Goal: Task Accomplishment & Management: Complete application form

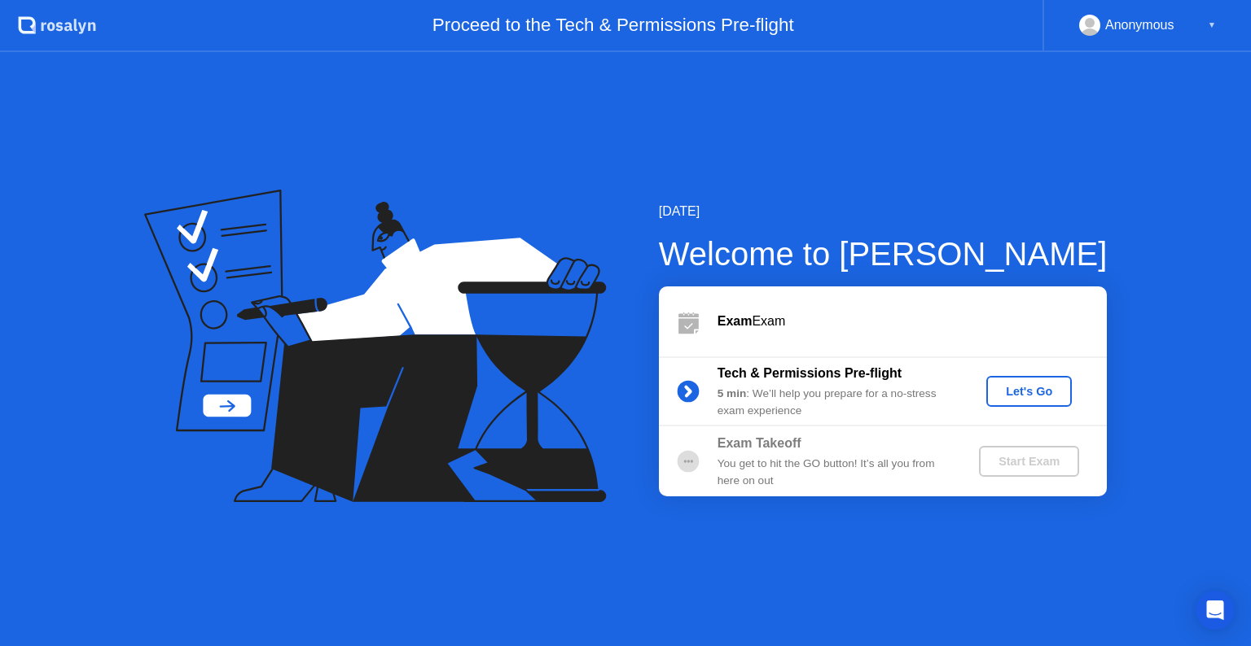
click at [1018, 405] on button "Let's Go" at bounding box center [1028, 391] width 85 height 31
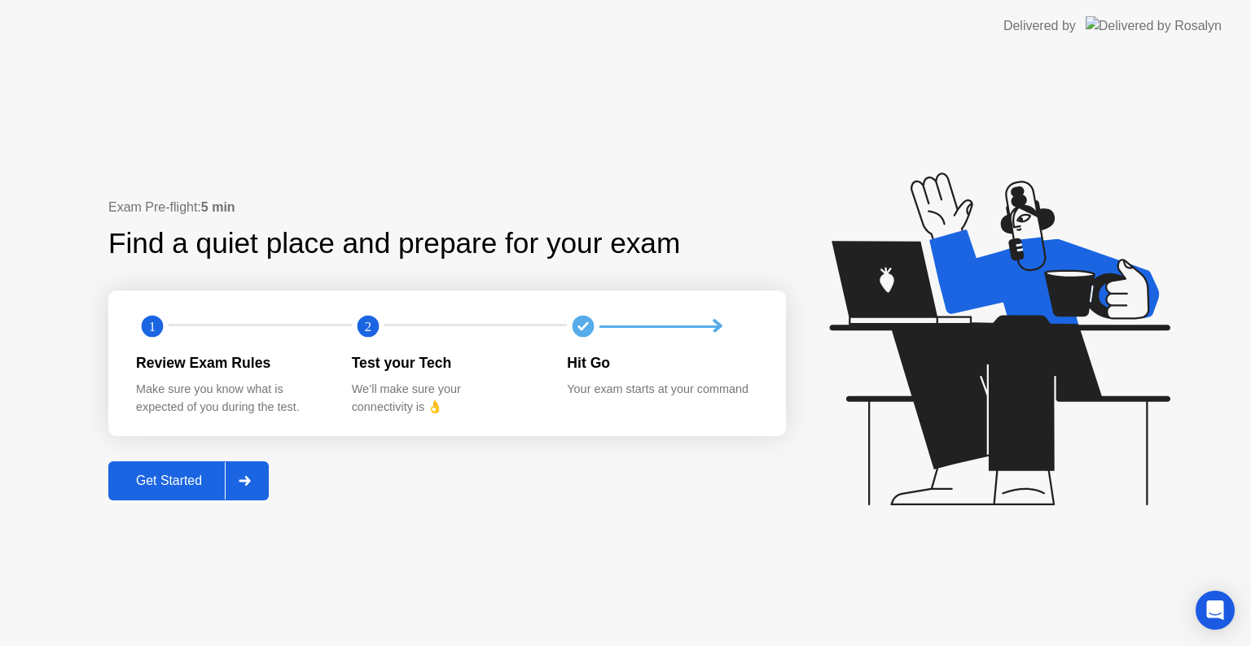
click at [179, 474] on div "Get Started" at bounding box center [169, 481] width 112 height 15
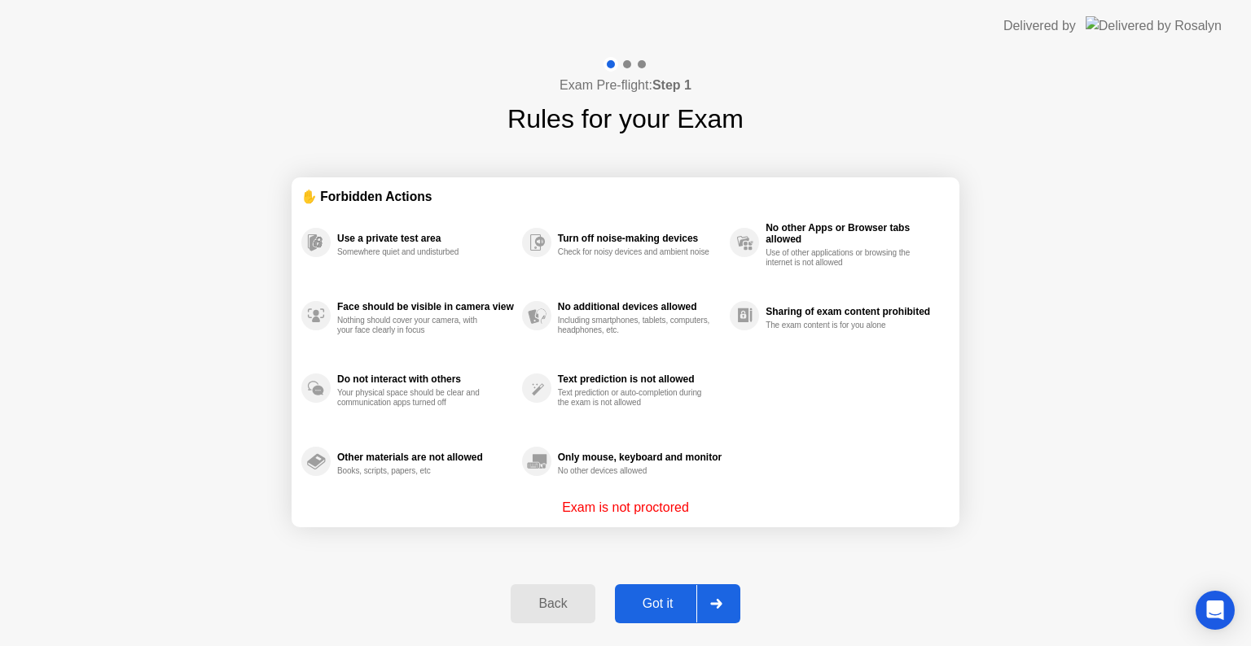
click at [633, 599] on div "Got it" at bounding box center [658, 604] width 77 height 15
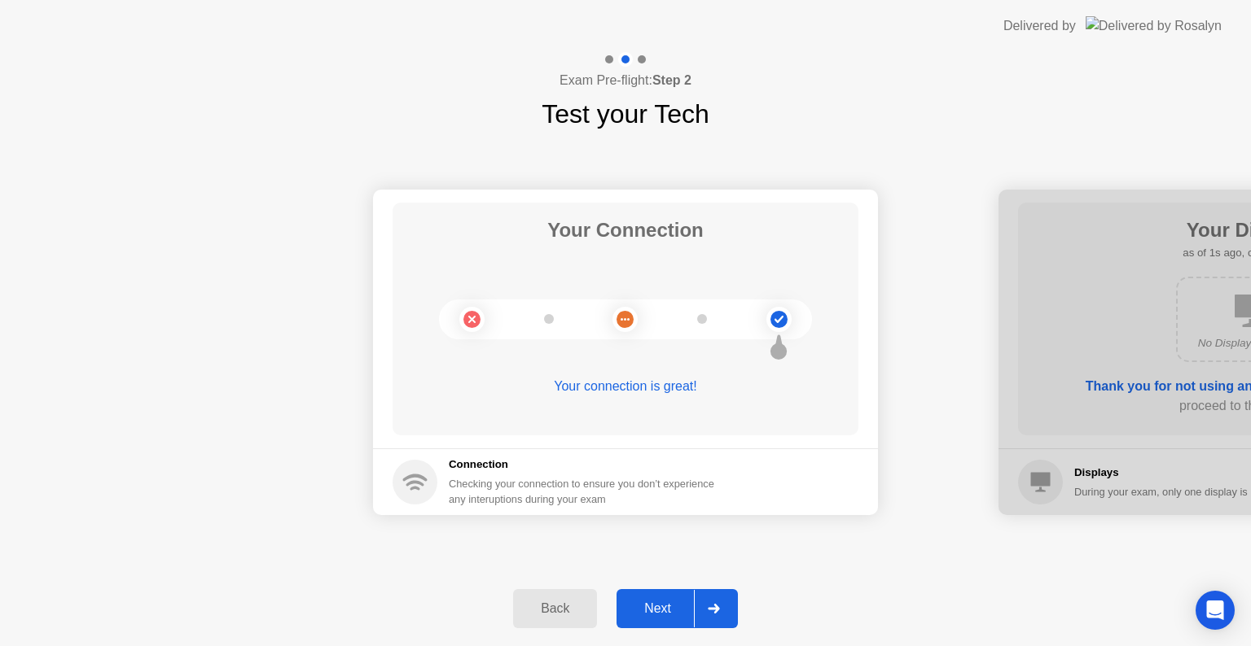
click at [646, 605] on div "Next" at bounding box center [657, 609] width 72 height 15
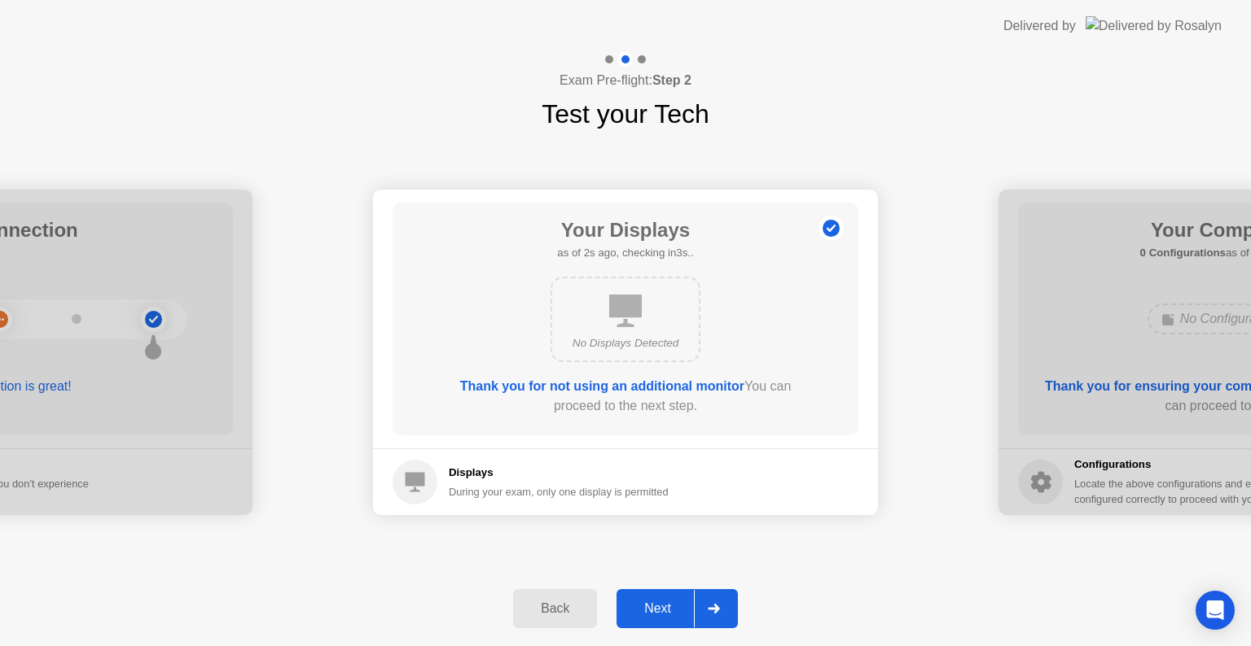
click at [646, 605] on div "Next" at bounding box center [657, 609] width 72 height 15
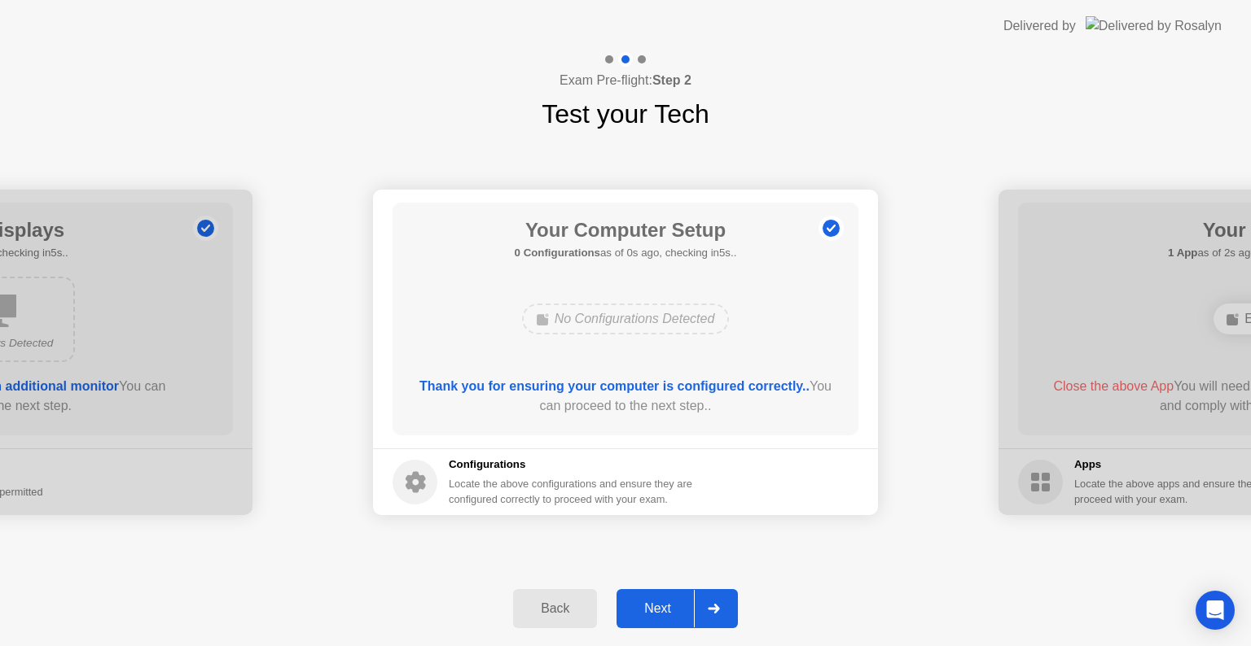
click at [646, 605] on div "Next" at bounding box center [657, 609] width 72 height 15
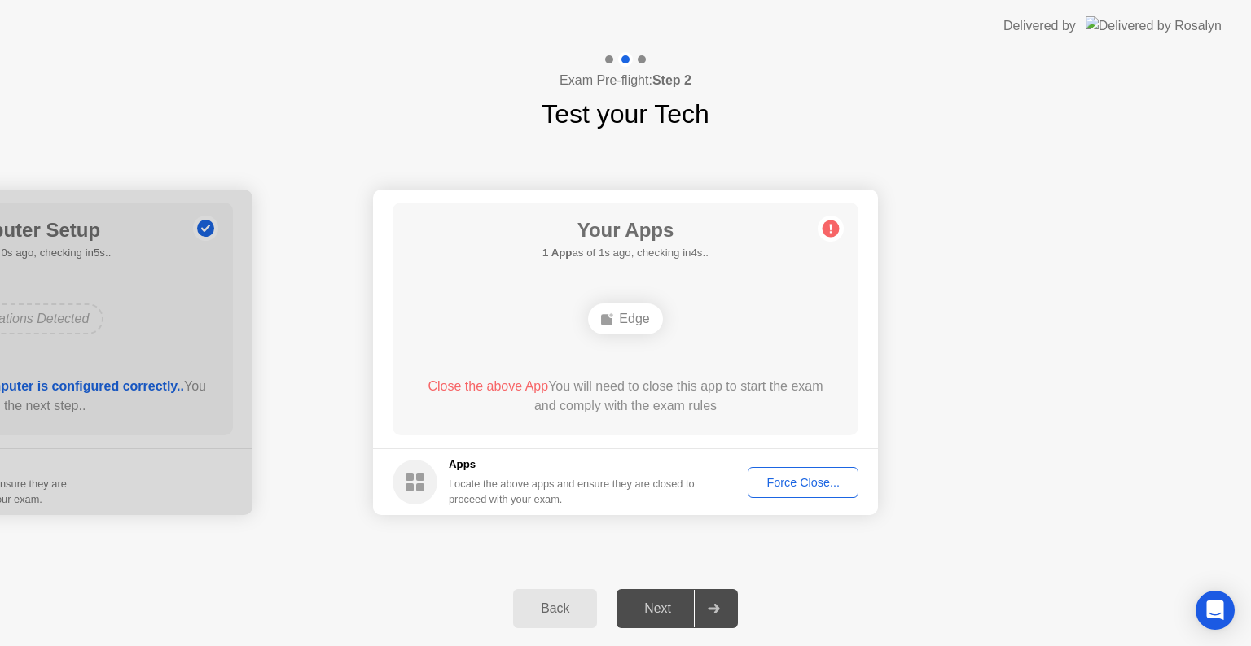
click at [780, 467] on button "Force Close..." at bounding box center [802, 482] width 111 height 31
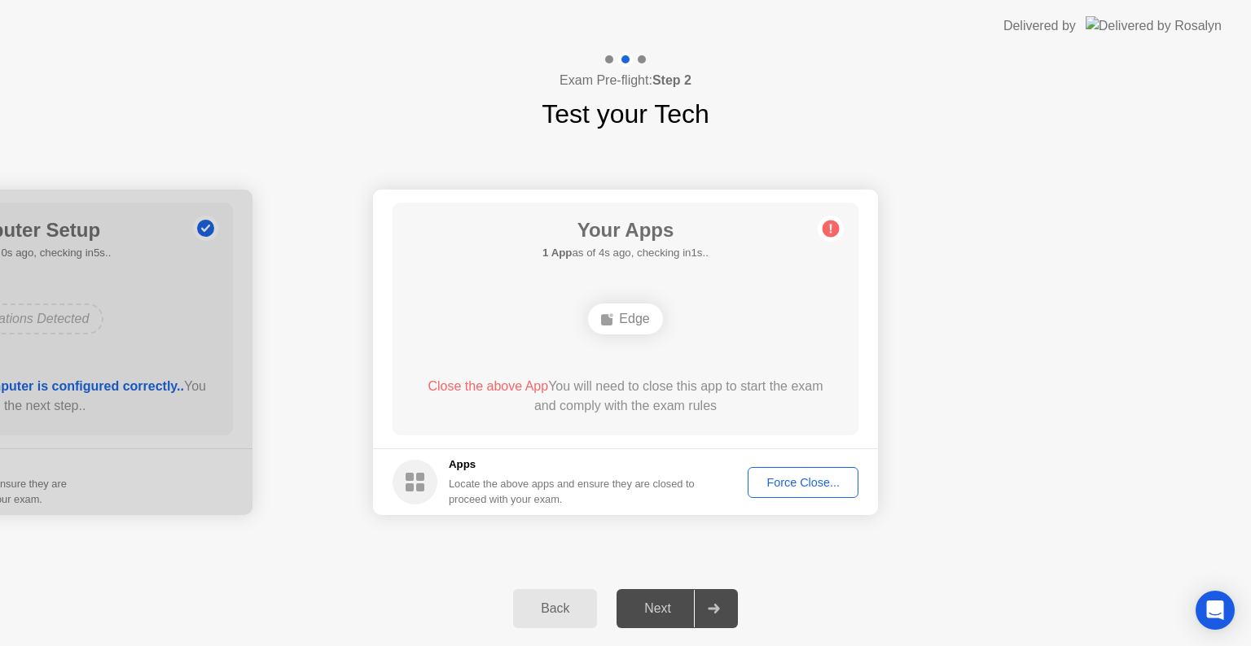
click at [772, 487] on div "Force Close..." at bounding box center [802, 482] width 99 height 13
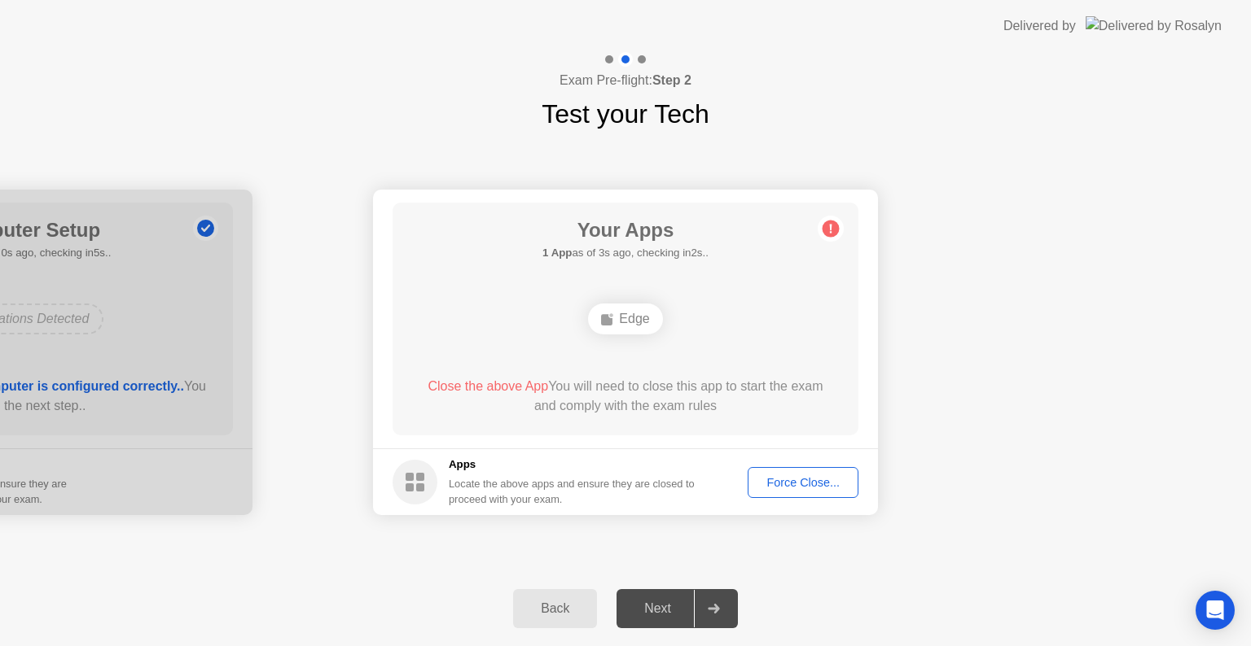
click at [787, 495] on button "Force Close..." at bounding box center [802, 482] width 111 height 31
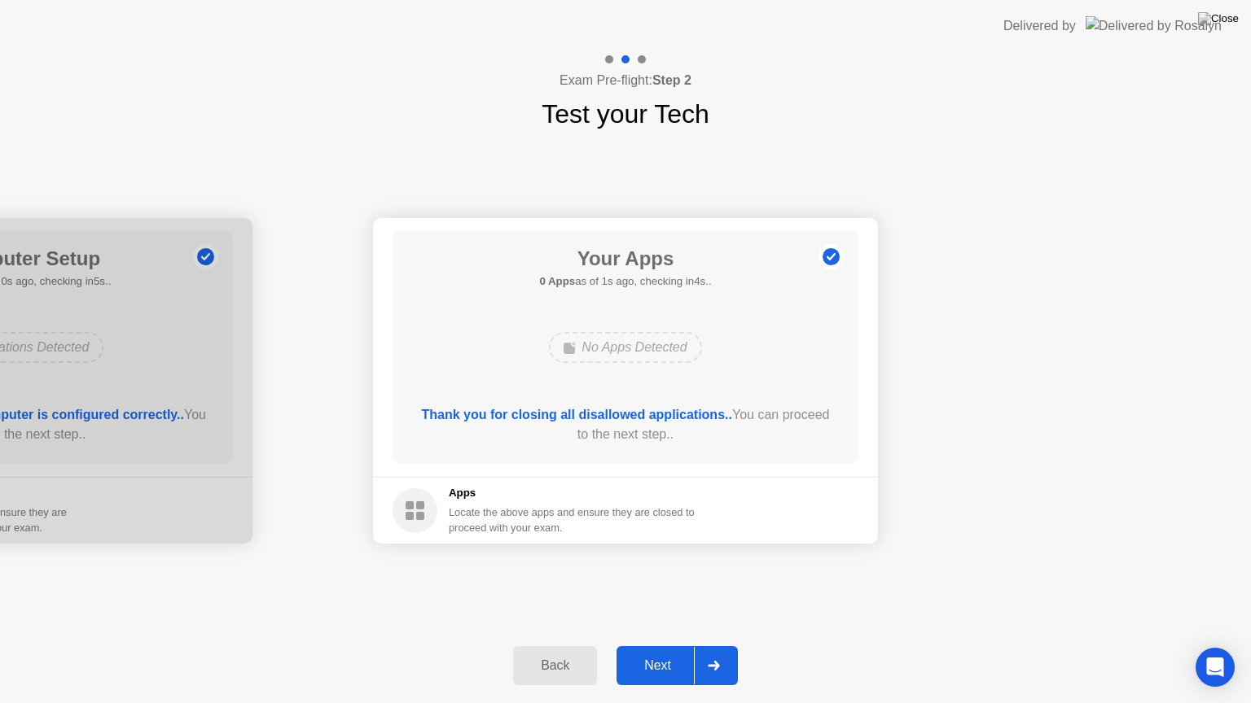
click at [657, 646] on div "Next" at bounding box center [657, 666] width 72 height 15
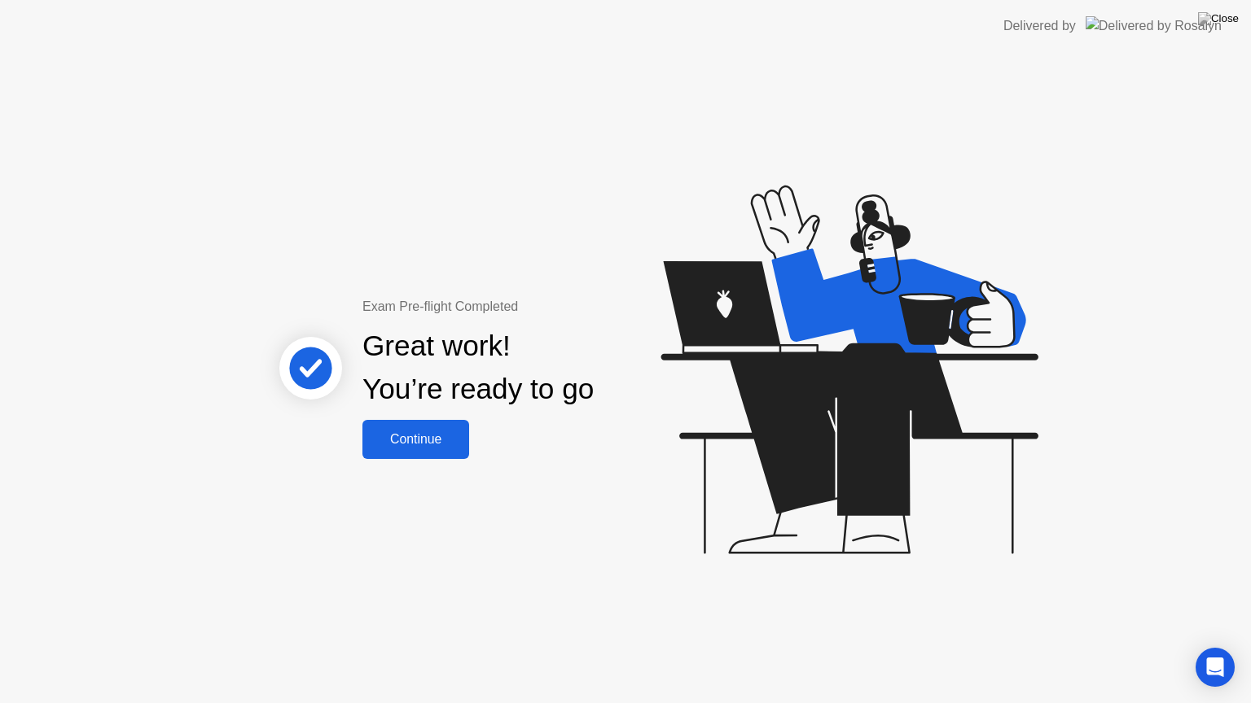
click at [428, 447] on div "Continue" at bounding box center [415, 439] width 97 height 15
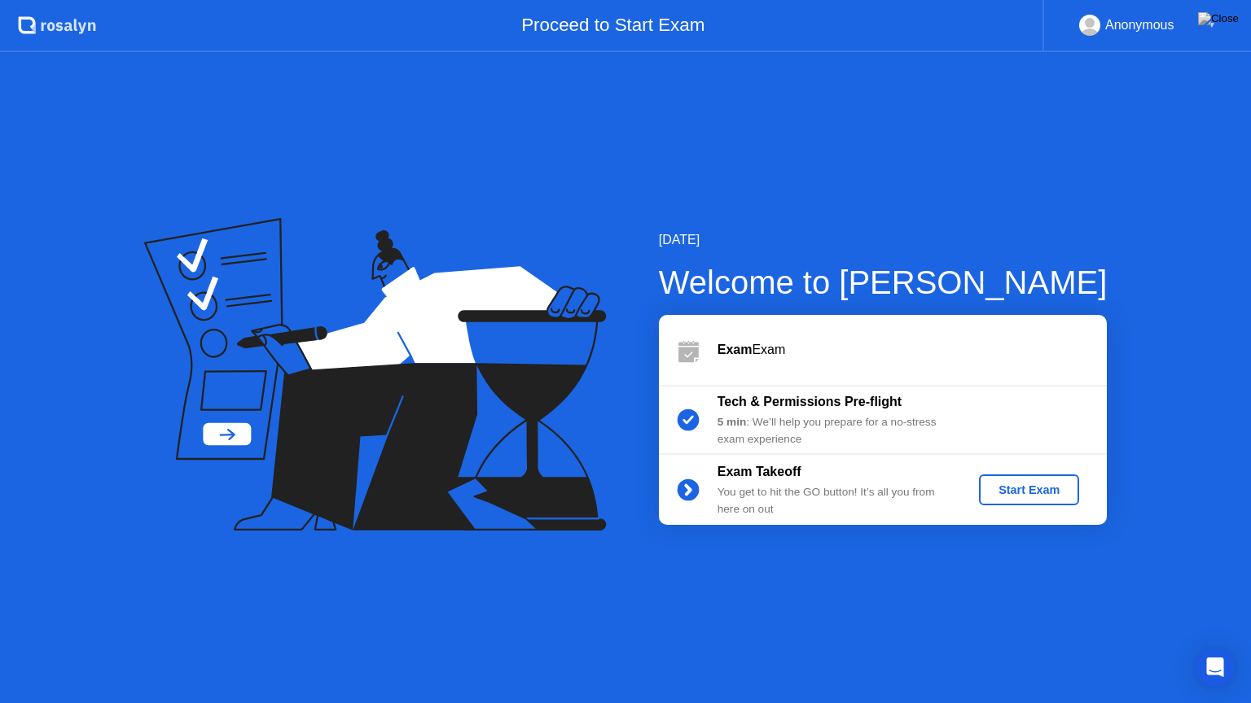
click at [1044, 495] on div "Start Exam" at bounding box center [1028, 490] width 87 height 13
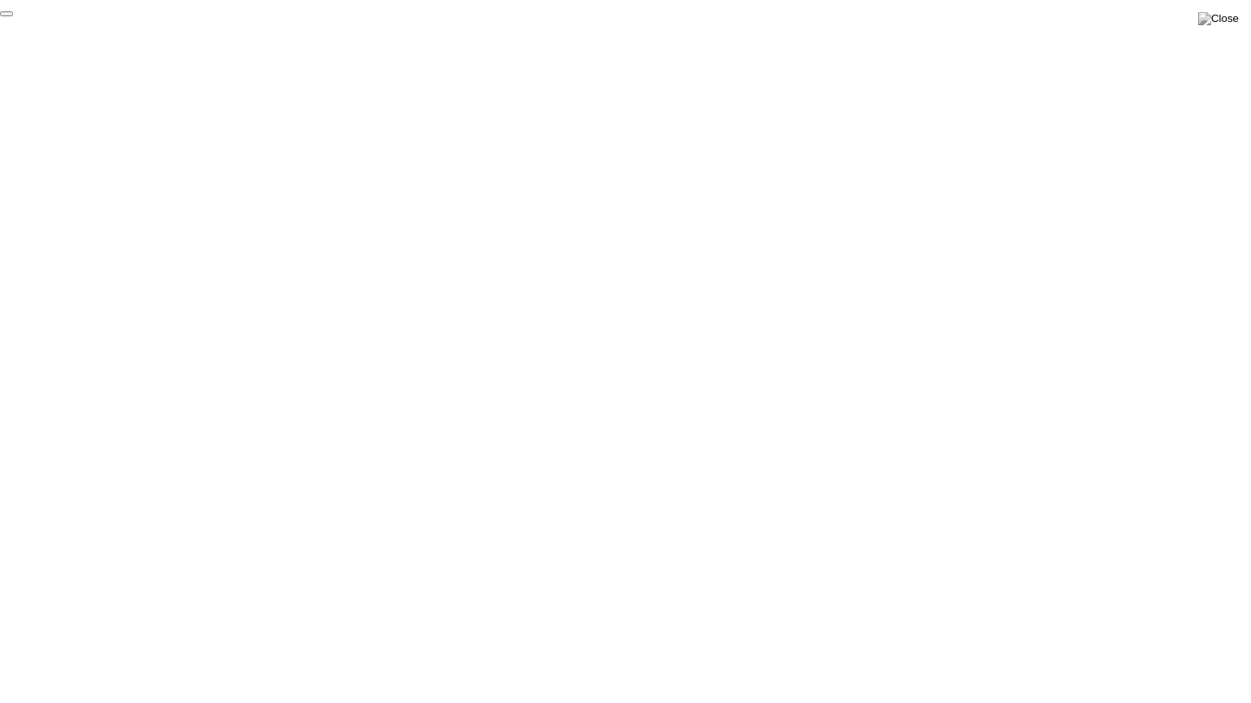
click div "End Proctoring Session"
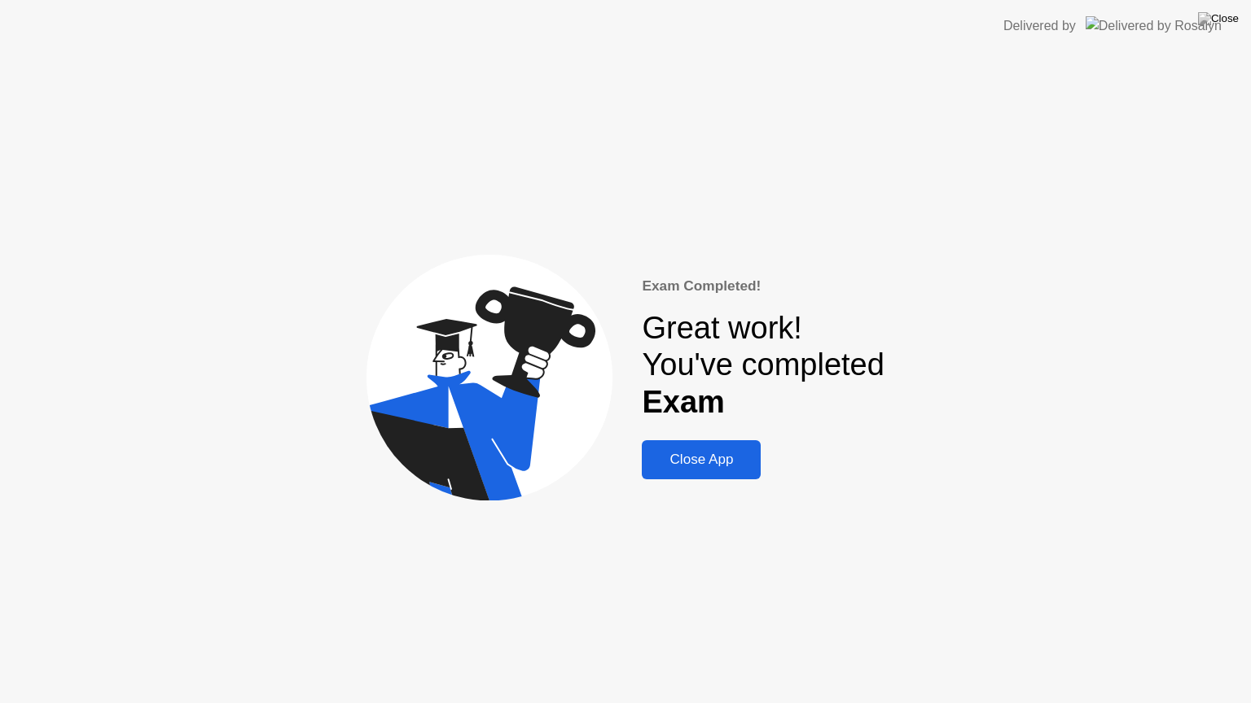
click at [728, 457] on div "Close App" at bounding box center [700, 460] width 109 height 16
